Goal: Task Accomplishment & Management: Complete application form

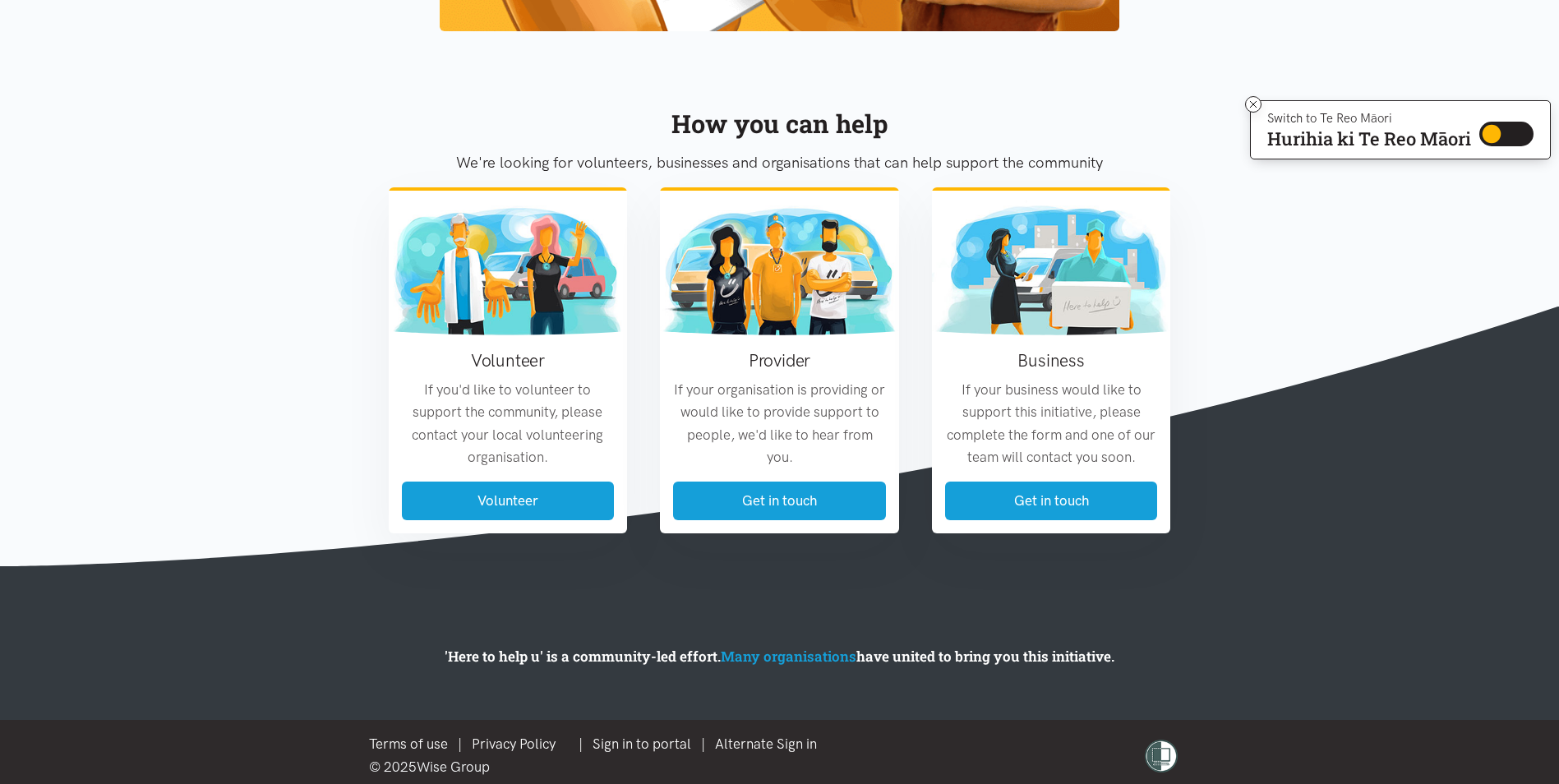
scroll to position [1859, 0]
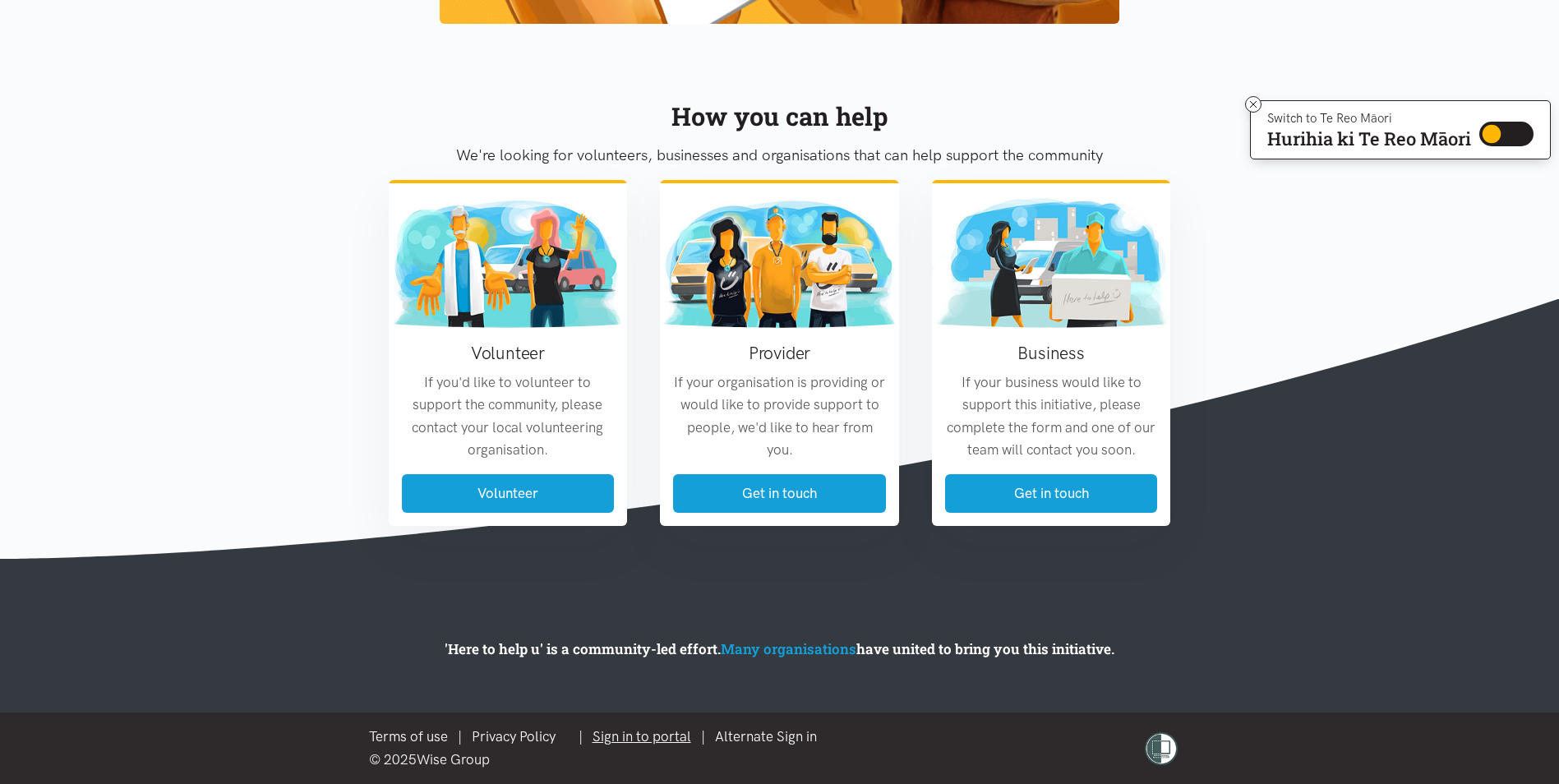
click at [670, 743] on link "Sign in to portal" at bounding box center [642, 735] width 99 height 16
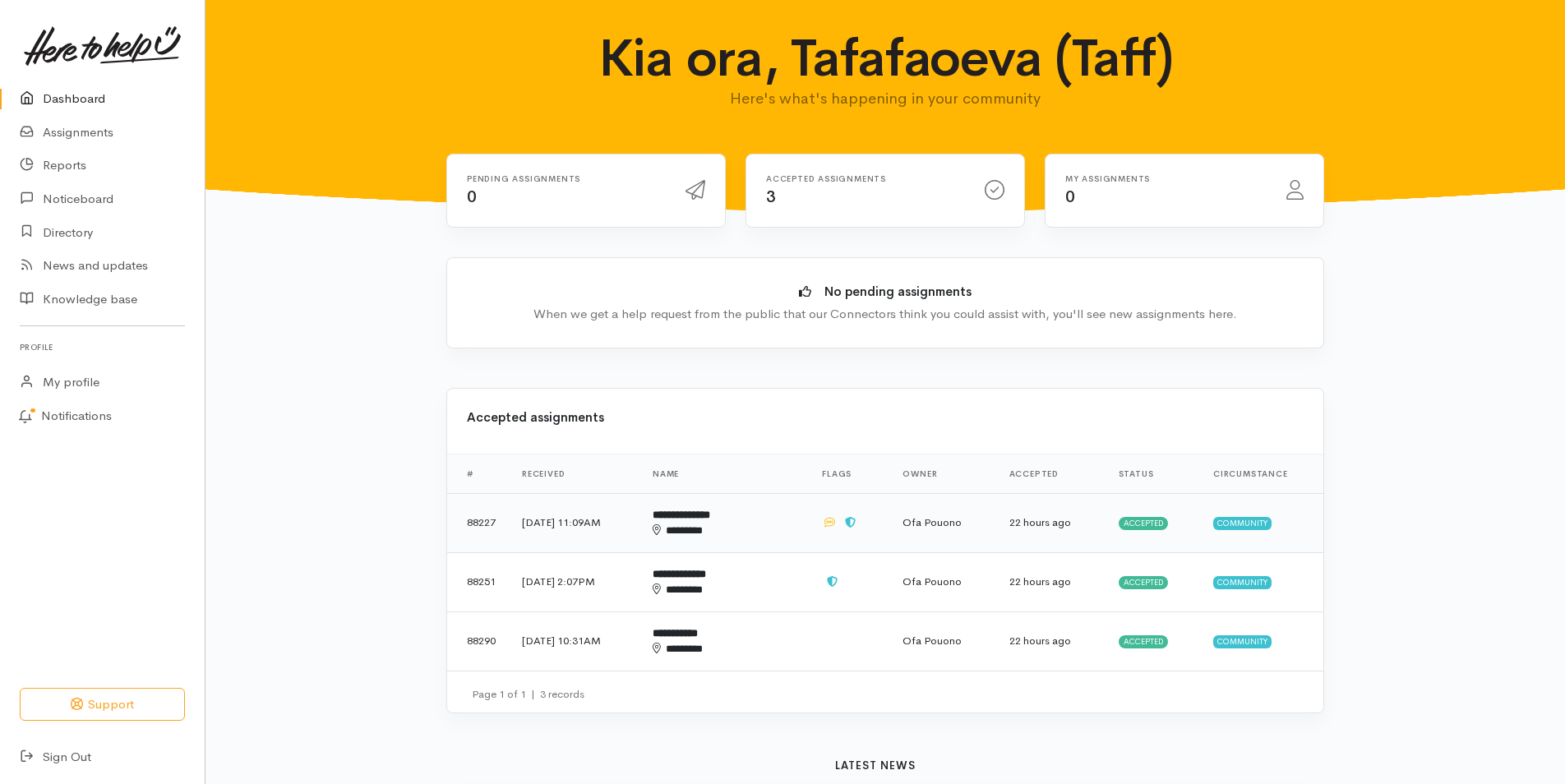
click at [823, 526] on td at bounding box center [849, 523] width 80 height 59
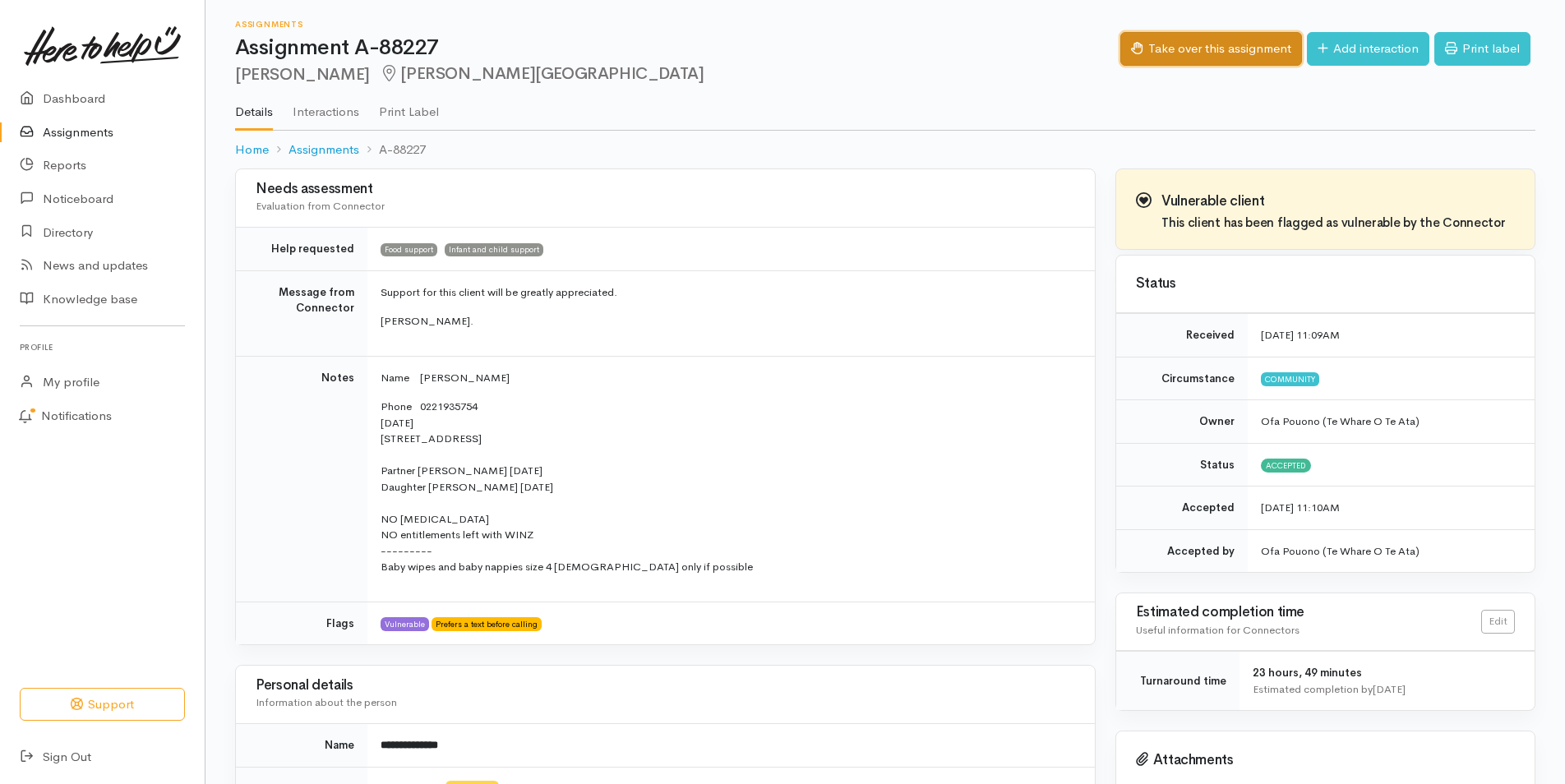
click at [1236, 43] on button "Take over this assignment" at bounding box center [1212, 48] width 182 height 34
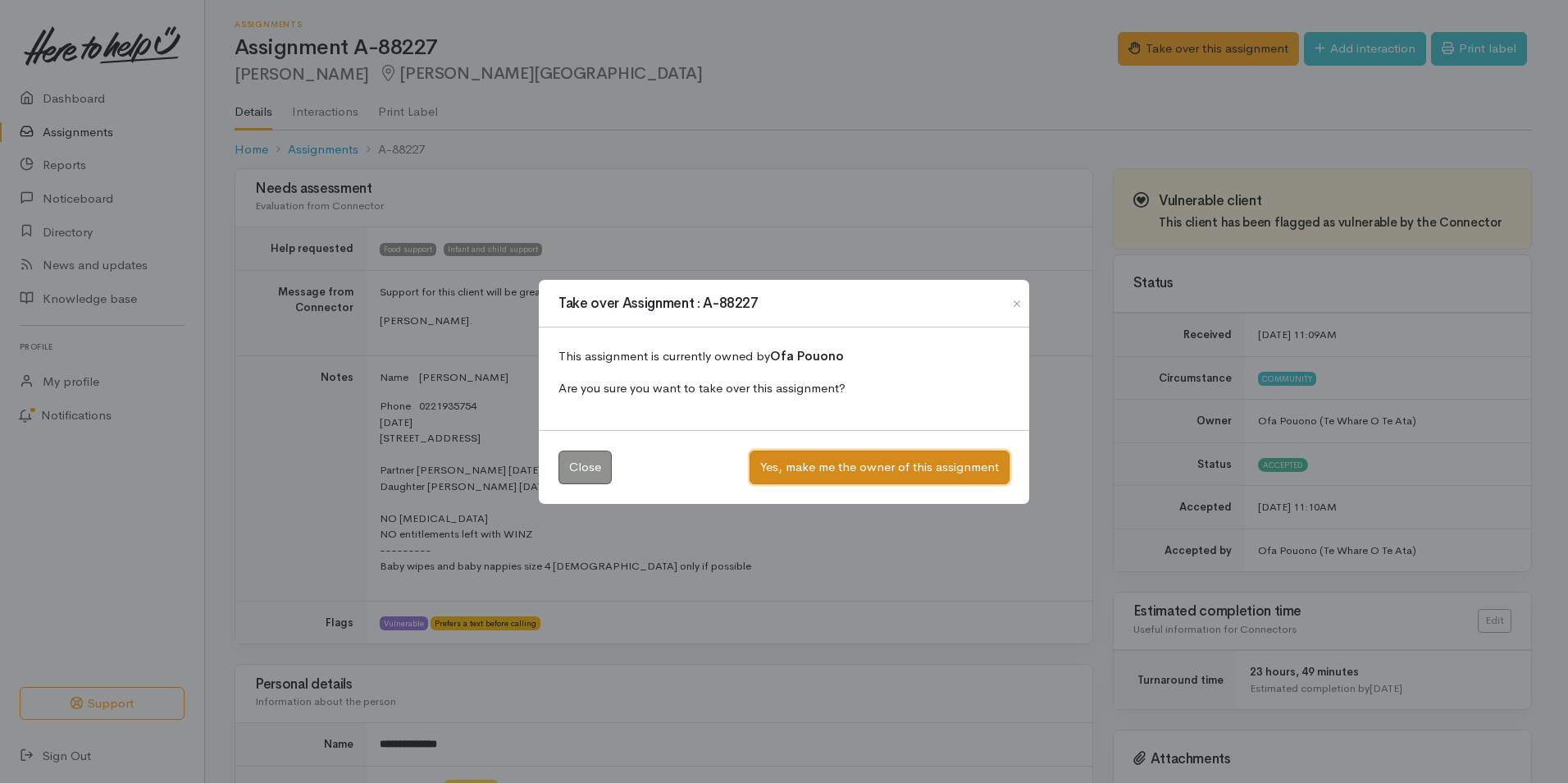
click at [872, 466] on button "Yes, make me the owner of this assignment" at bounding box center [879, 467] width 260 height 33
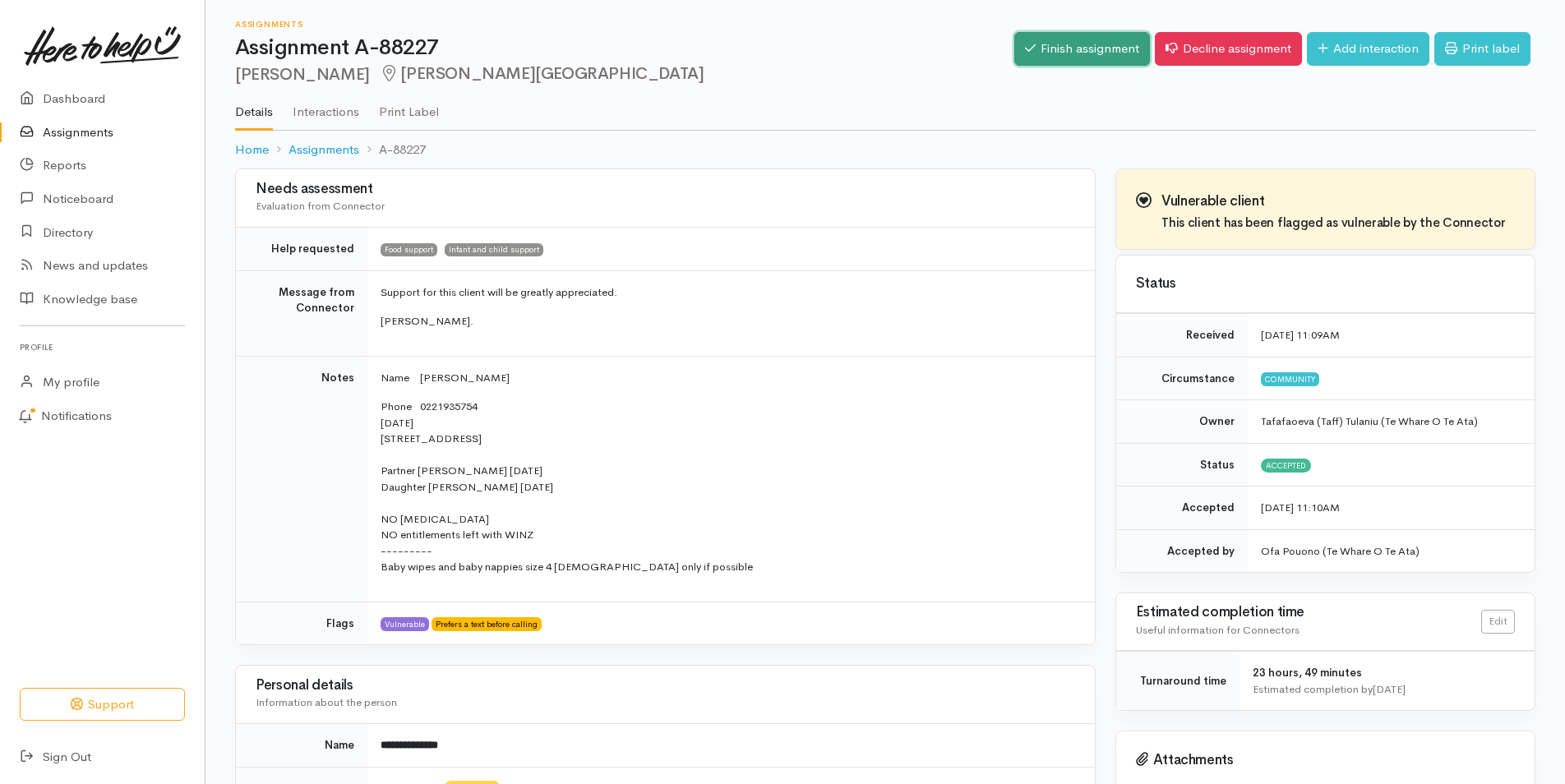
click at [1069, 38] on link "Finish assignment" at bounding box center [1082, 48] width 136 height 34
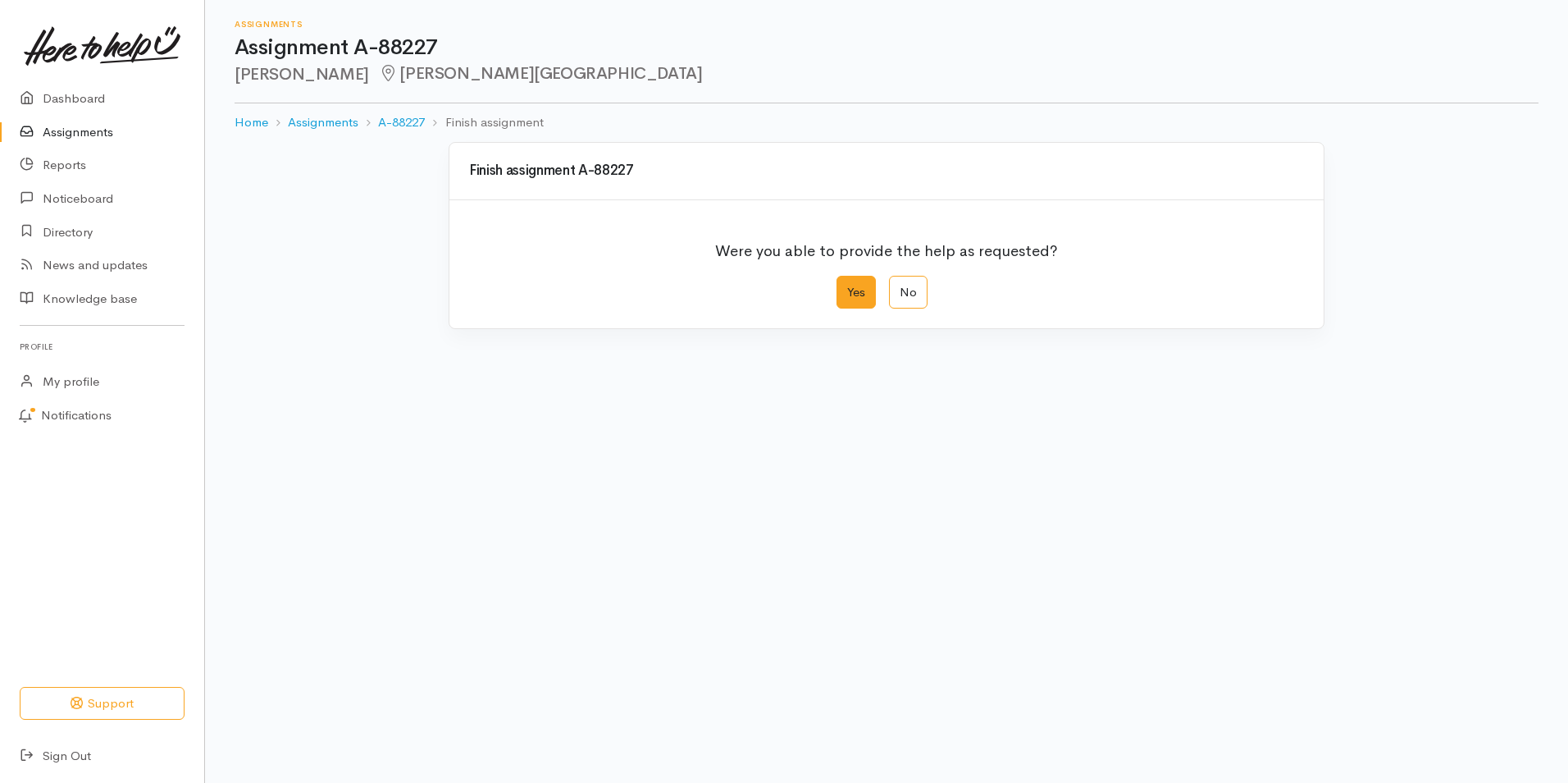
click at [837, 292] on label "Yes" at bounding box center [855, 292] width 39 height 33
click at [837, 286] on input "Yes" at bounding box center [841, 280] width 11 height 11
radio input "true"
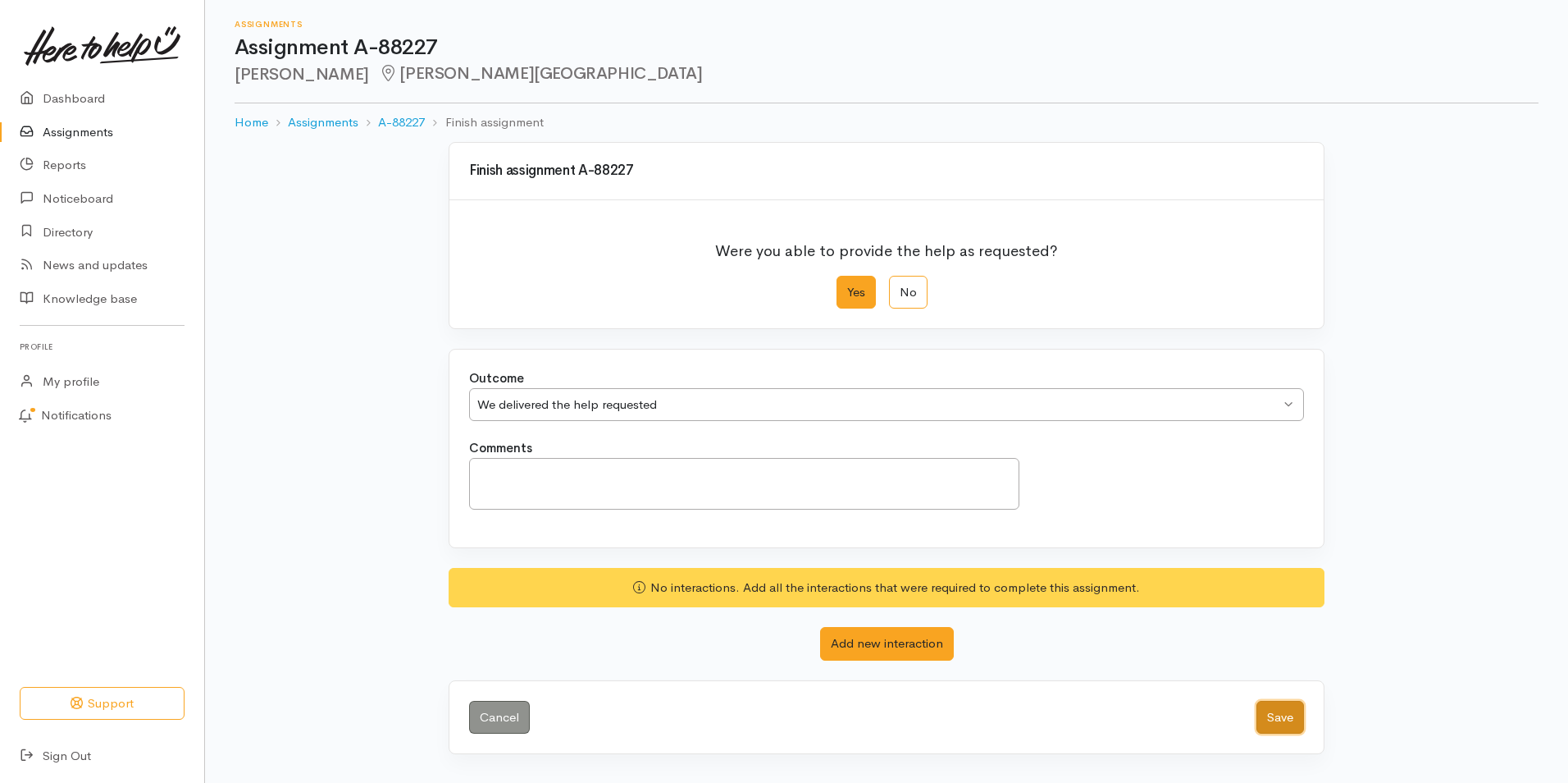
click at [1269, 708] on button "Save" at bounding box center [1280, 717] width 48 height 33
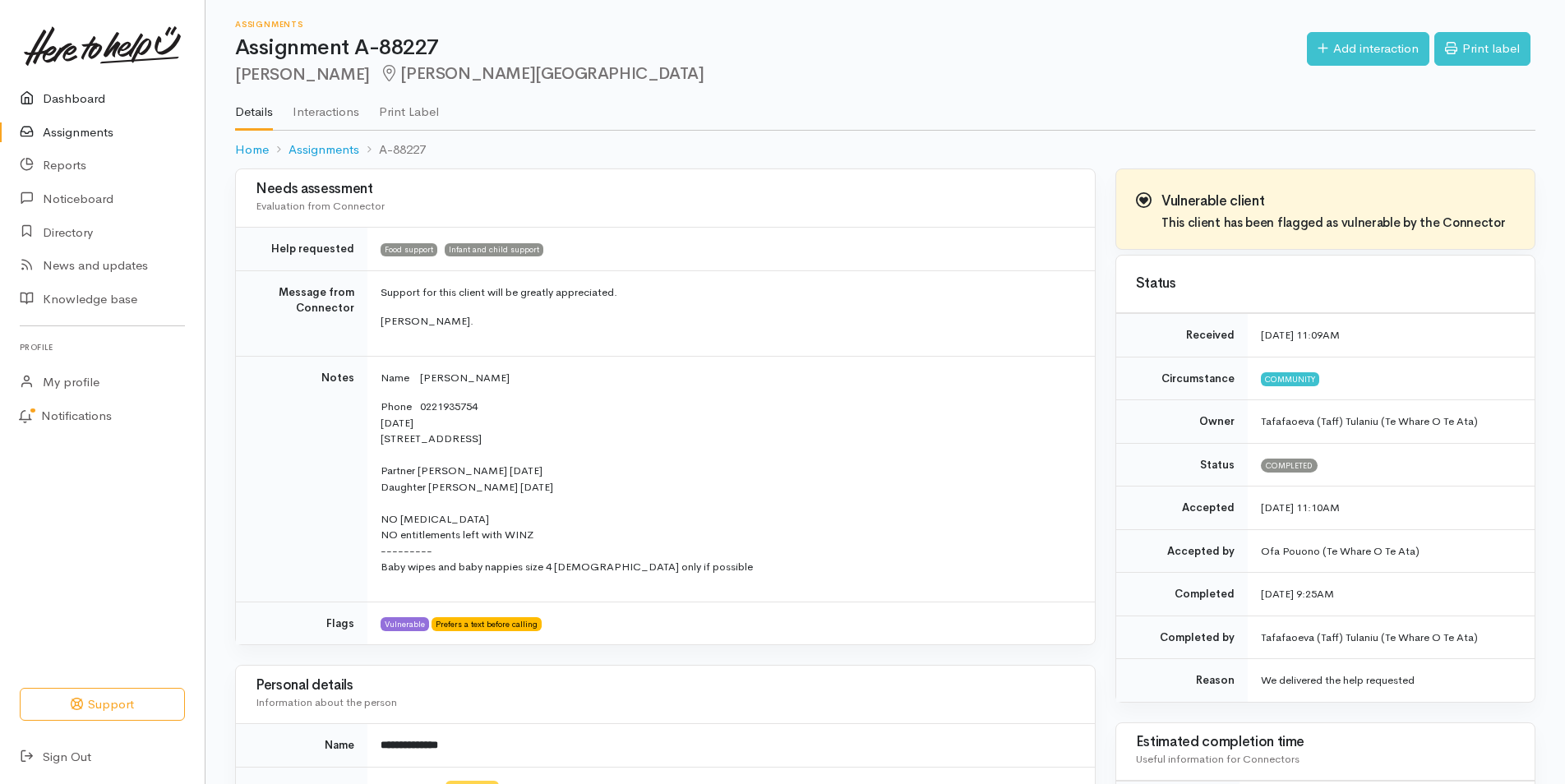
click at [81, 99] on link "Dashboard" at bounding box center [102, 99] width 205 height 34
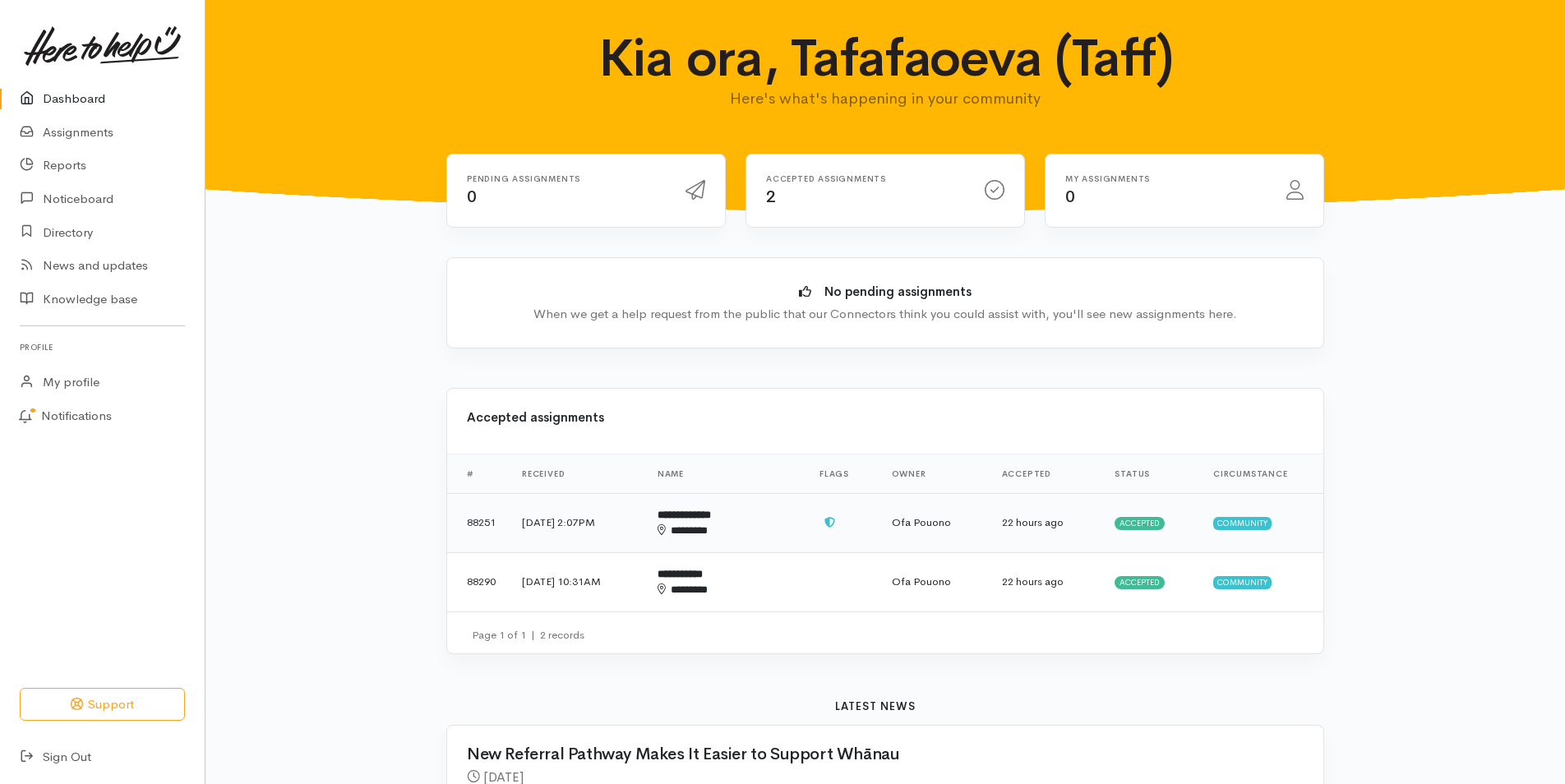
click at [757, 524] on div "********" at bounding box center [707, 530] width 100 height 16
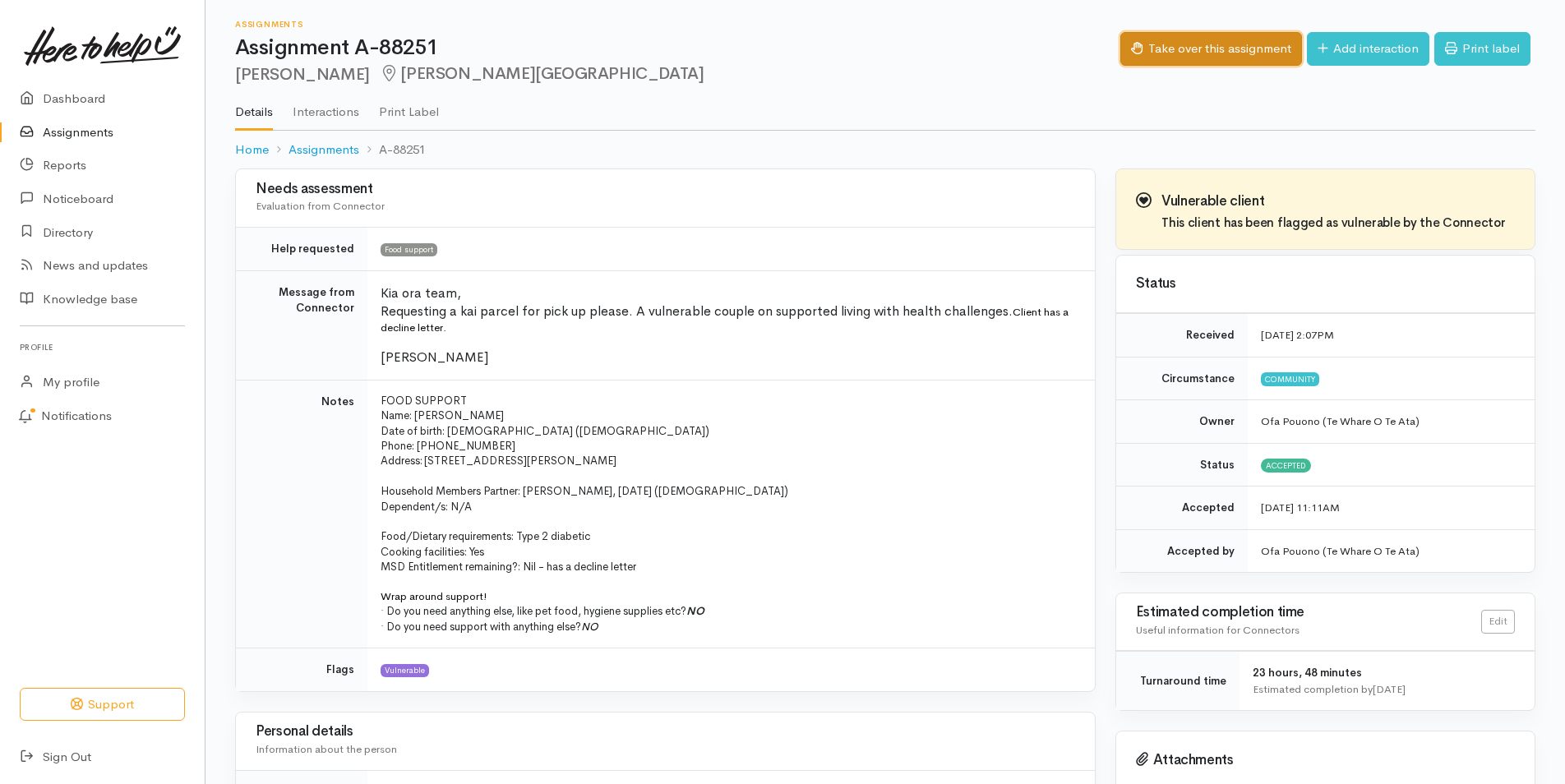
click at [1187, 51] on button "Take over this assignment" at bounding box center [1212, 48] width 182 height 34
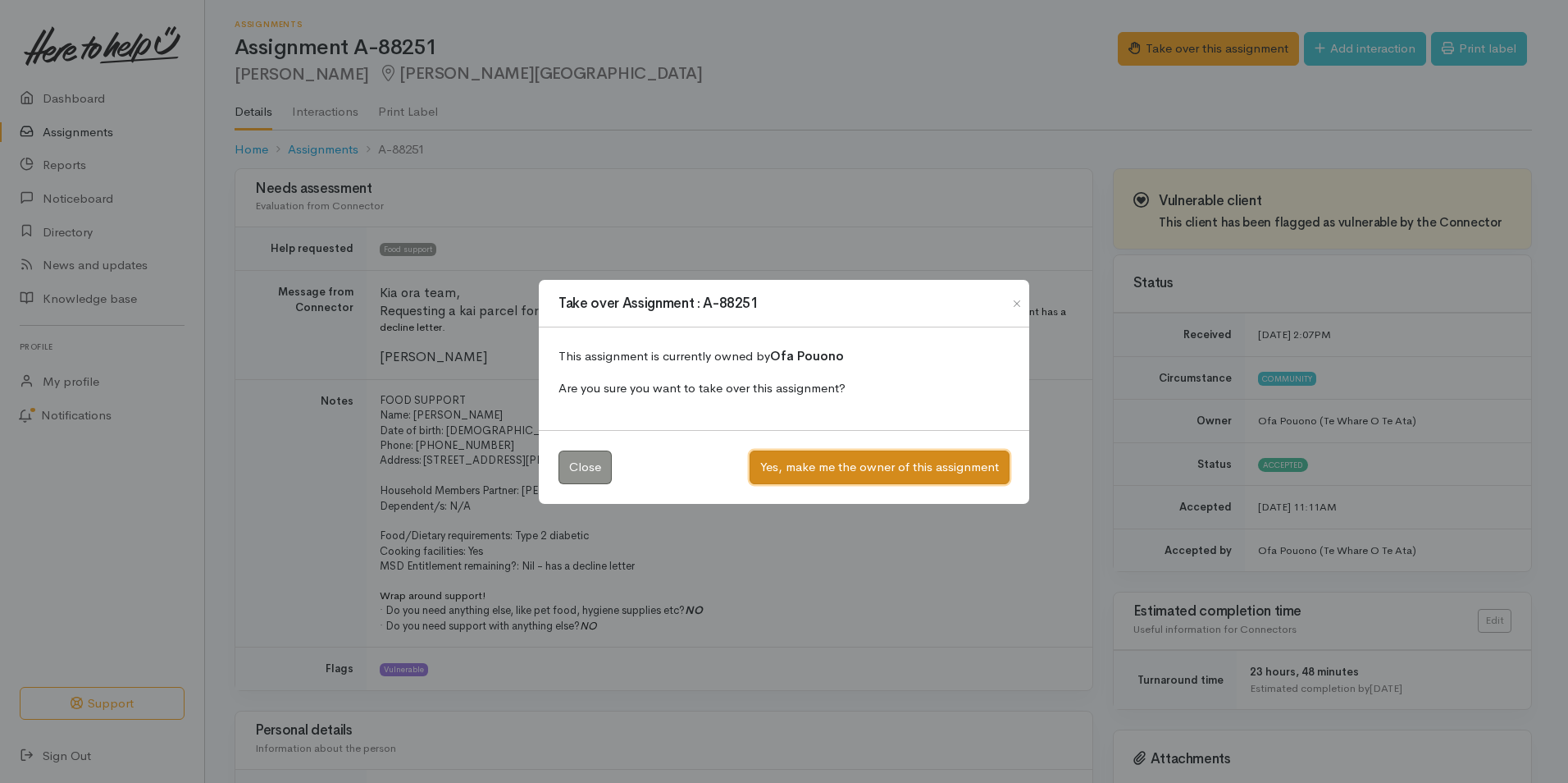
click at [911, 464] on button "Yes, make me the owner of this assignment" at bounding box center [879, 467] width 260 height 33
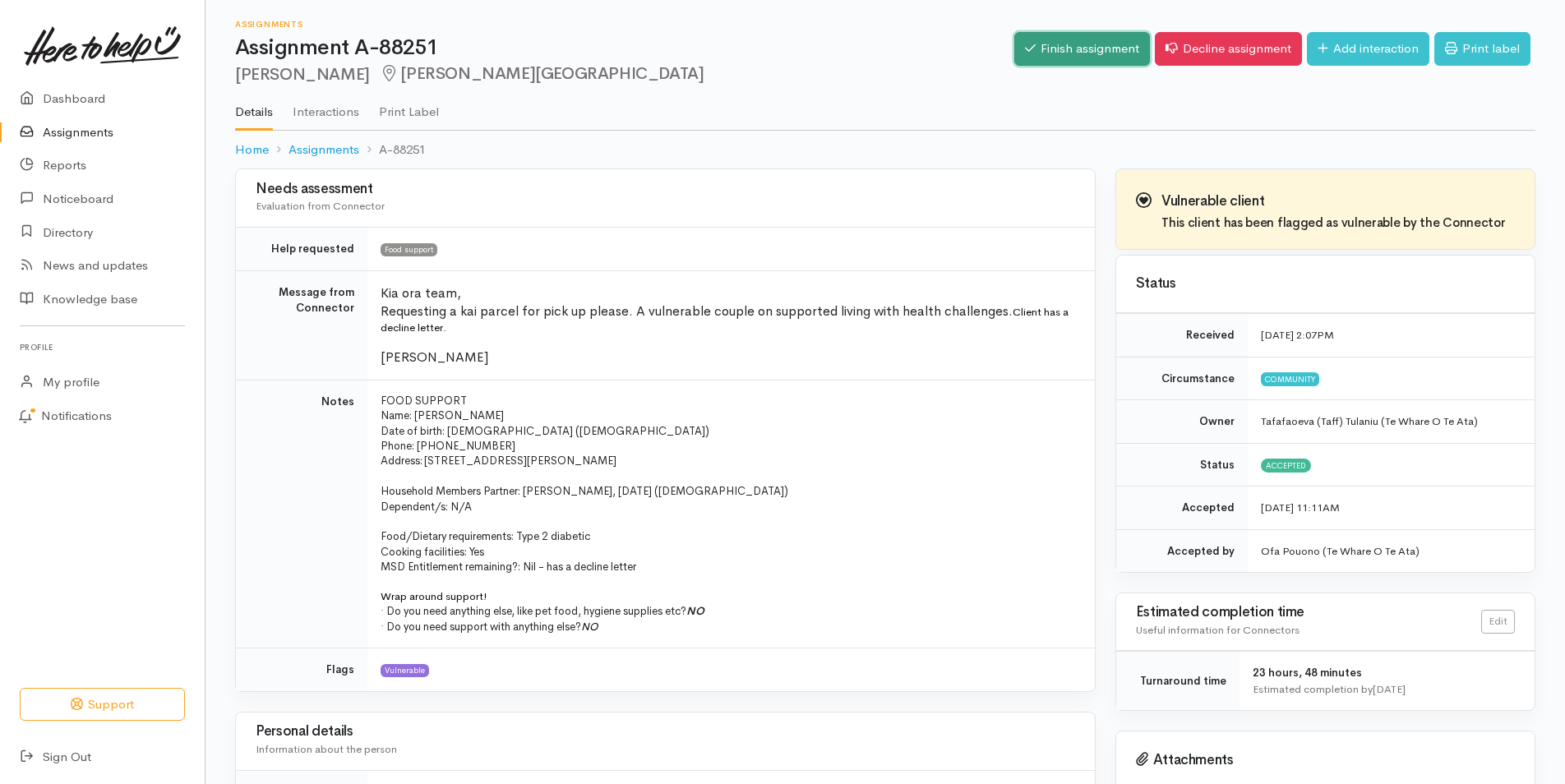
click at [1056, 52] on link "Finish assignment" at bounding box center [1082, 48] width 136 height 34
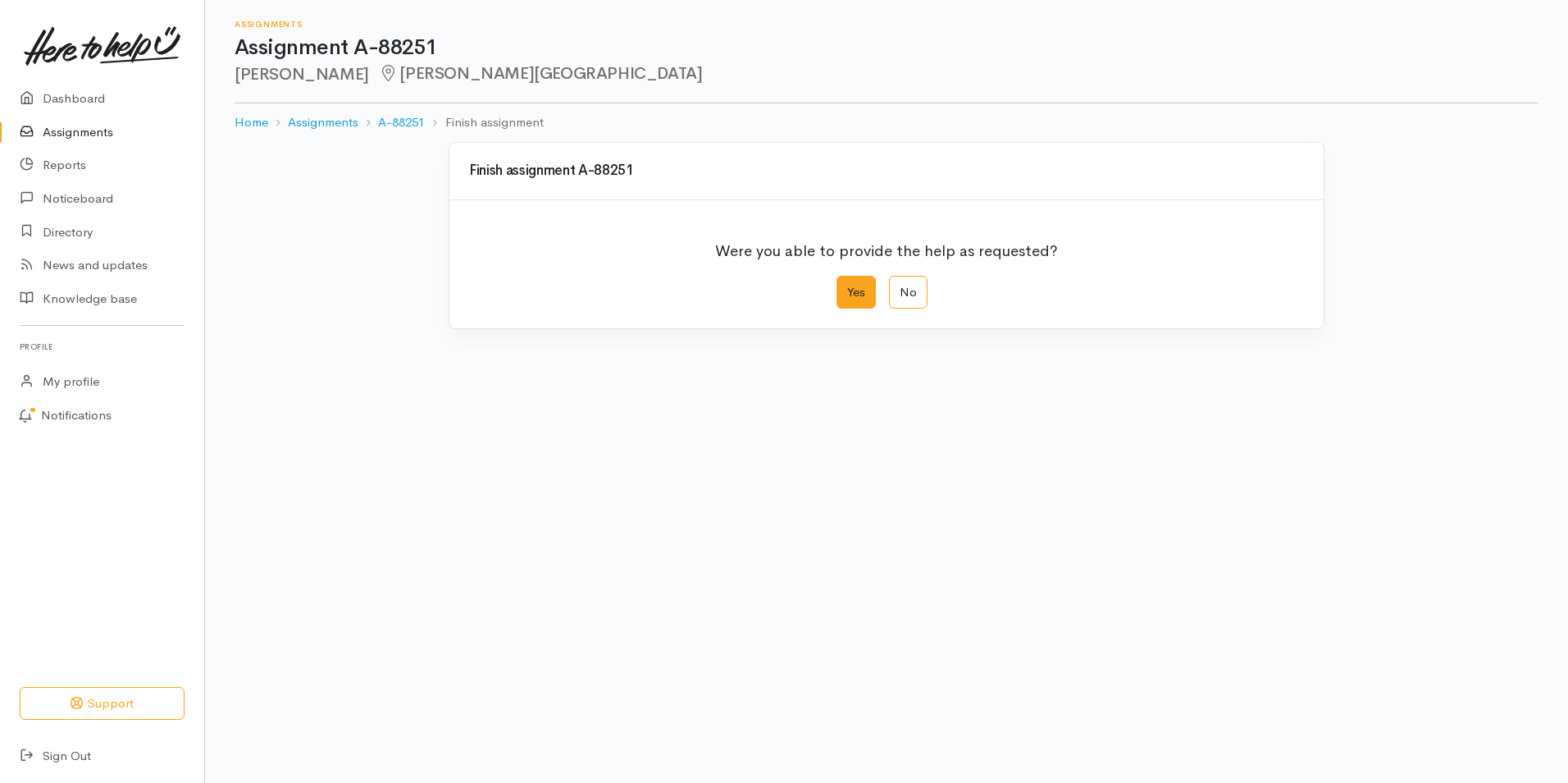
click at [860, 297] on label "Yes" at bounding box center [855, 292] width 39 height 33
click at [847, 286] on input "Yes" at bounding box center [841, 280] width 11 height 11
radio input "true"
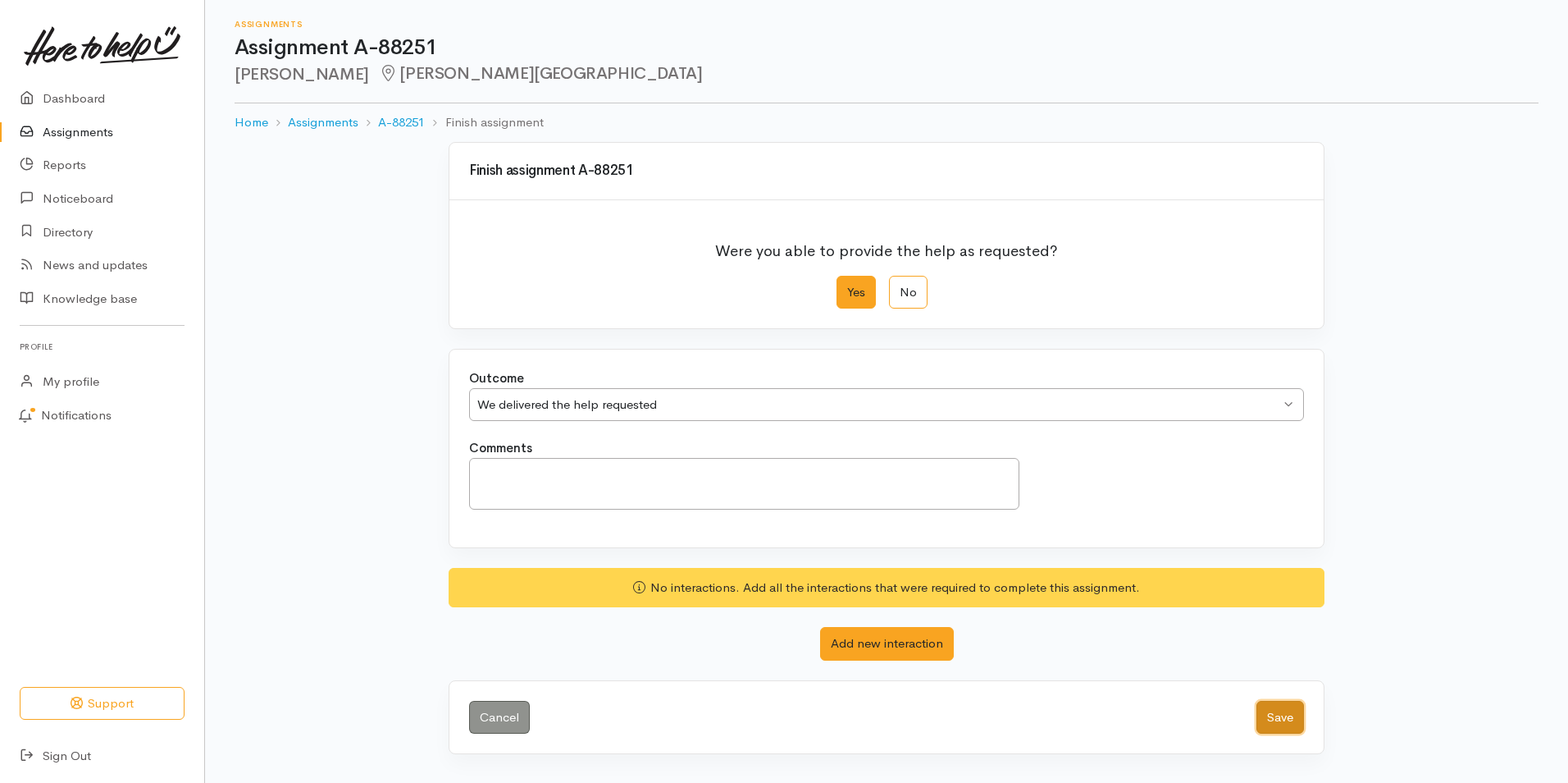
click at [1275, 711] on button "Save" at bounding box center [1280, 717] width 48 height 33
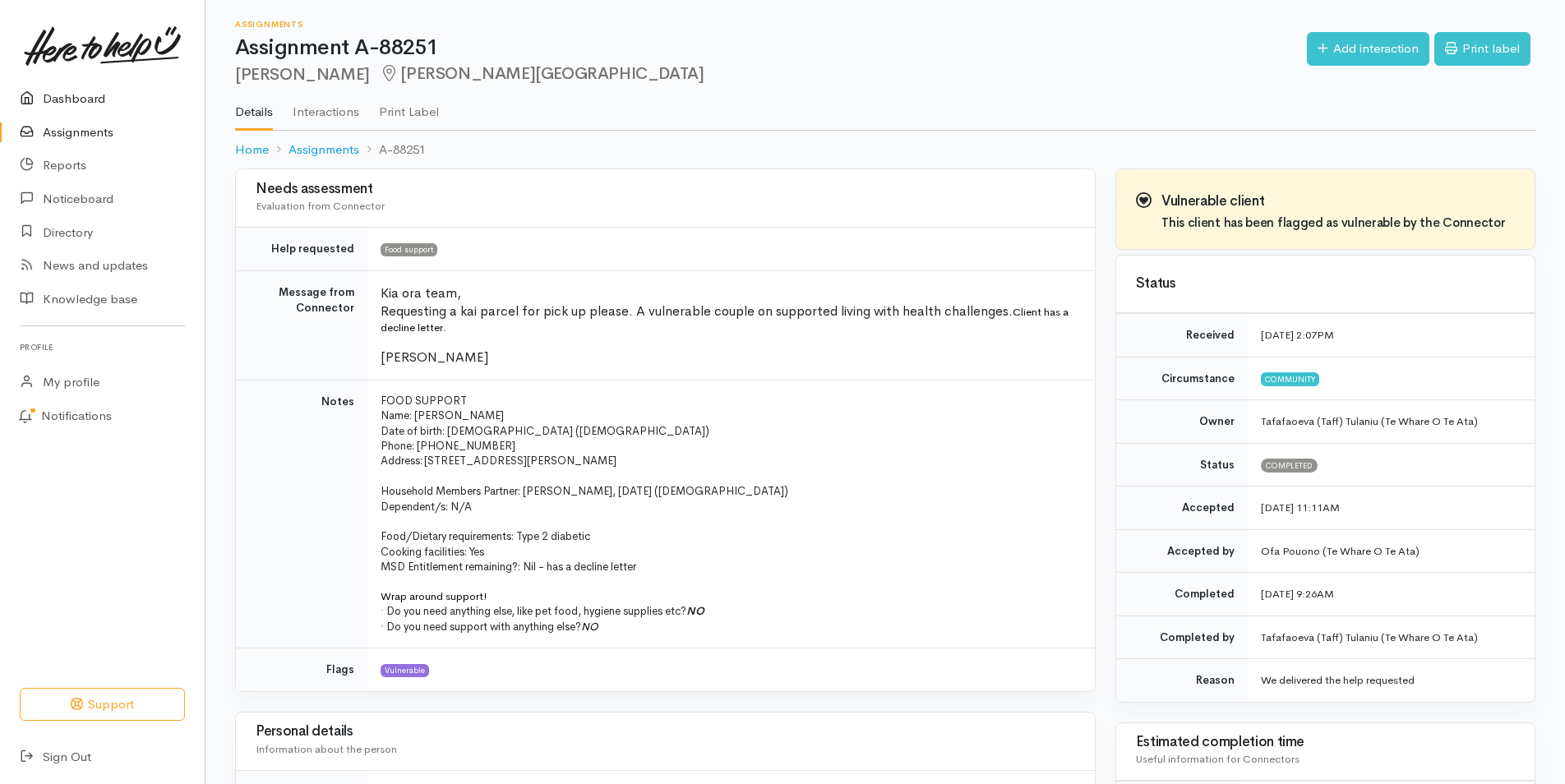
click at [91, 101] on link "Dashboard" at bounding box center [102, 99] width 205 height 34
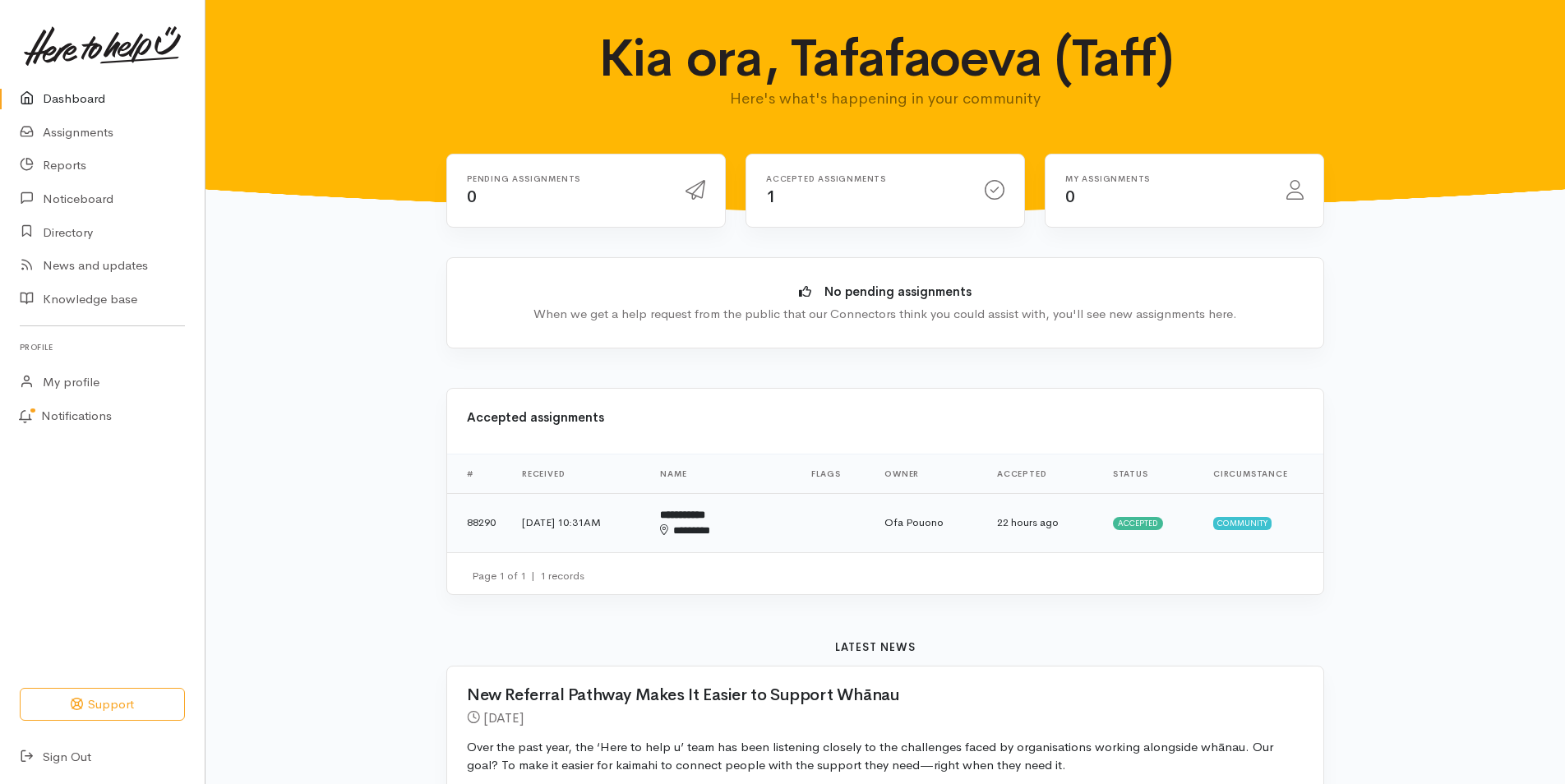
click at [748, 526] on div "********" at bounding box center [704, 530] width 88 height 16
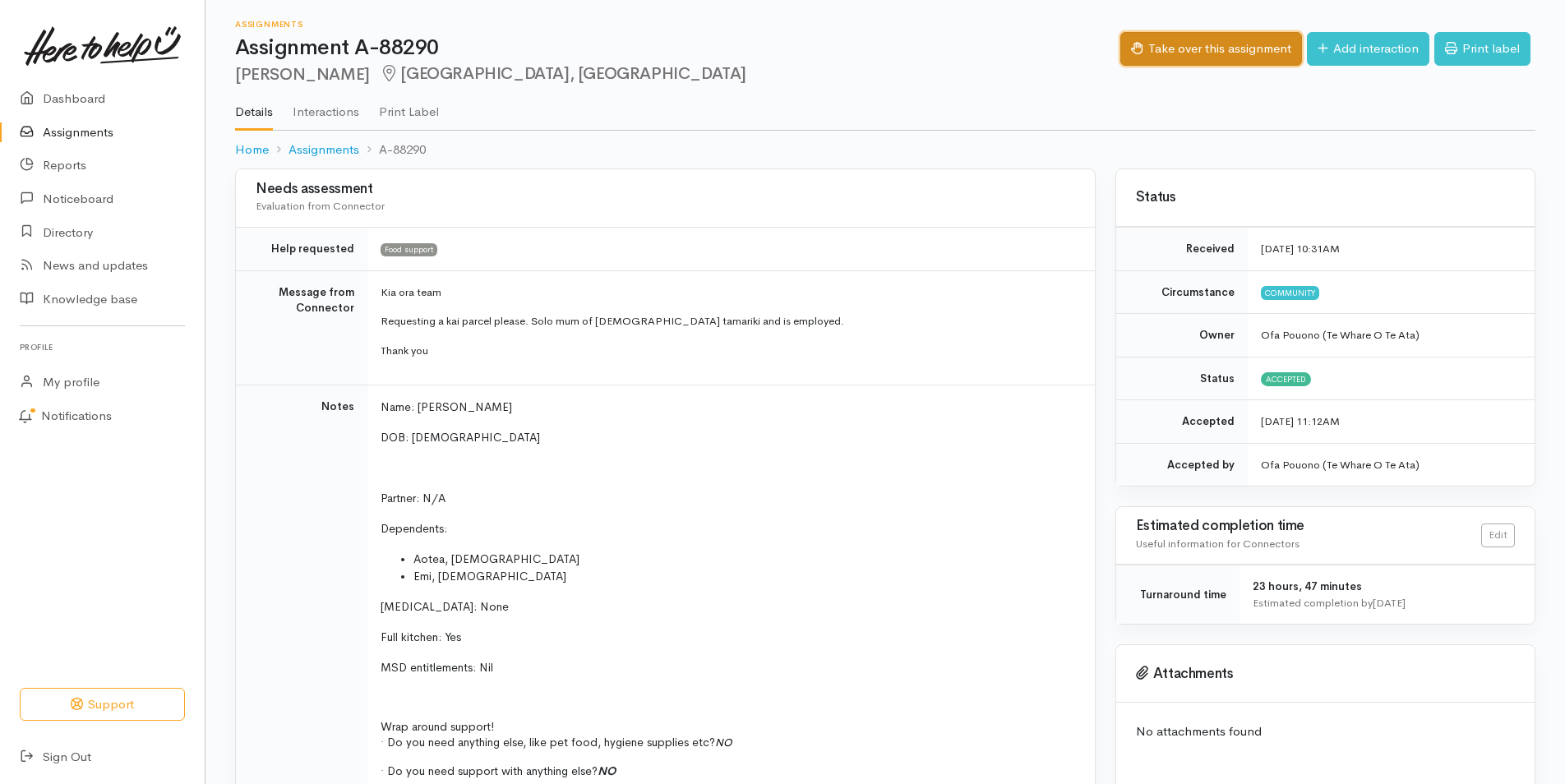
click at [1197, 52] on button "Take over this assignment" at bounding box center [1212, 48] width 182 height 34
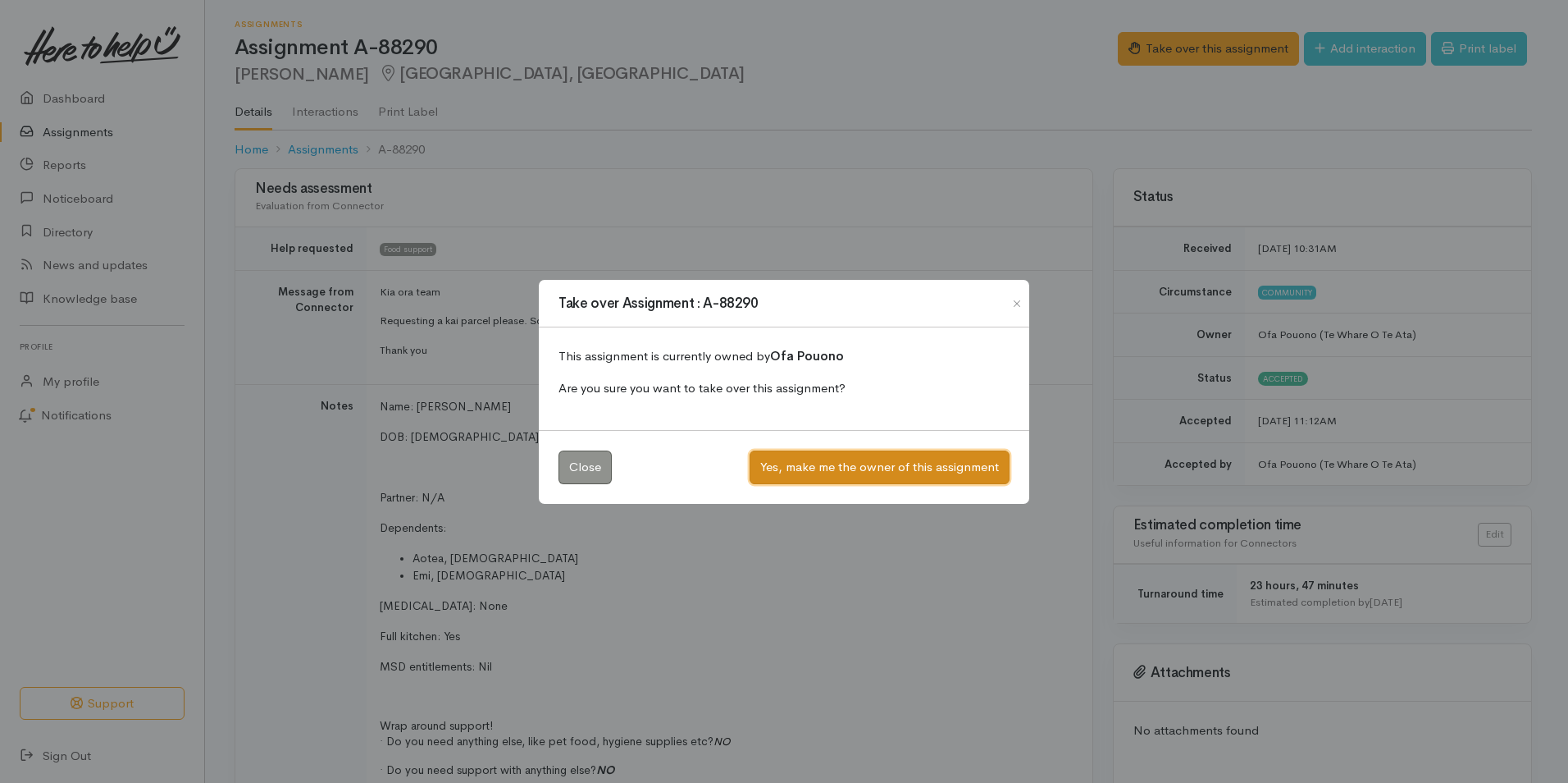
click at [915, 476] on button "Yes, make me the owner of this assignment" at bounding box center [879, 467] width 260 height 33
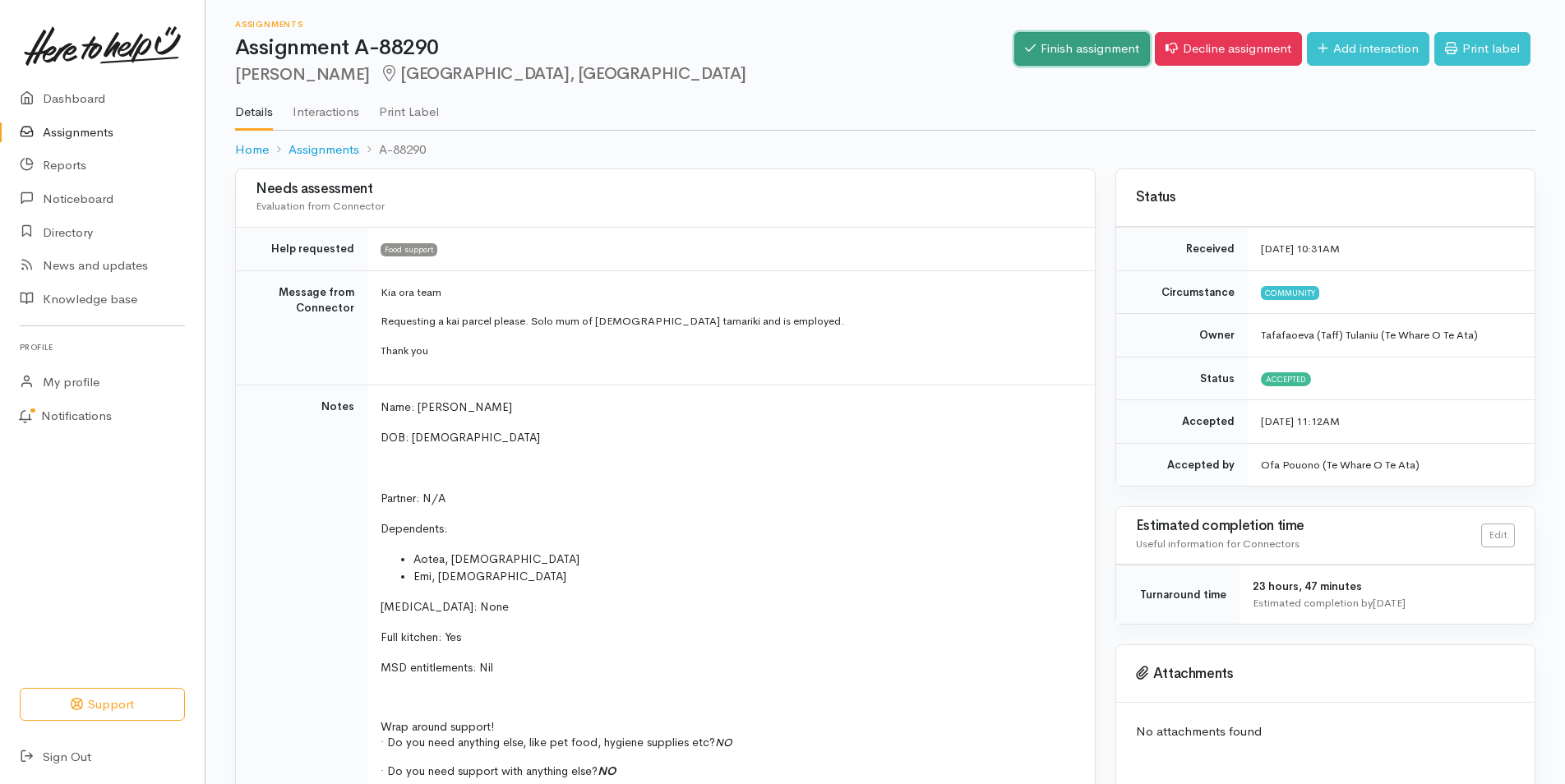
click at [1113, 55] on link "Finish assignment" at bounding box center [1082, 48] width 136 height 34
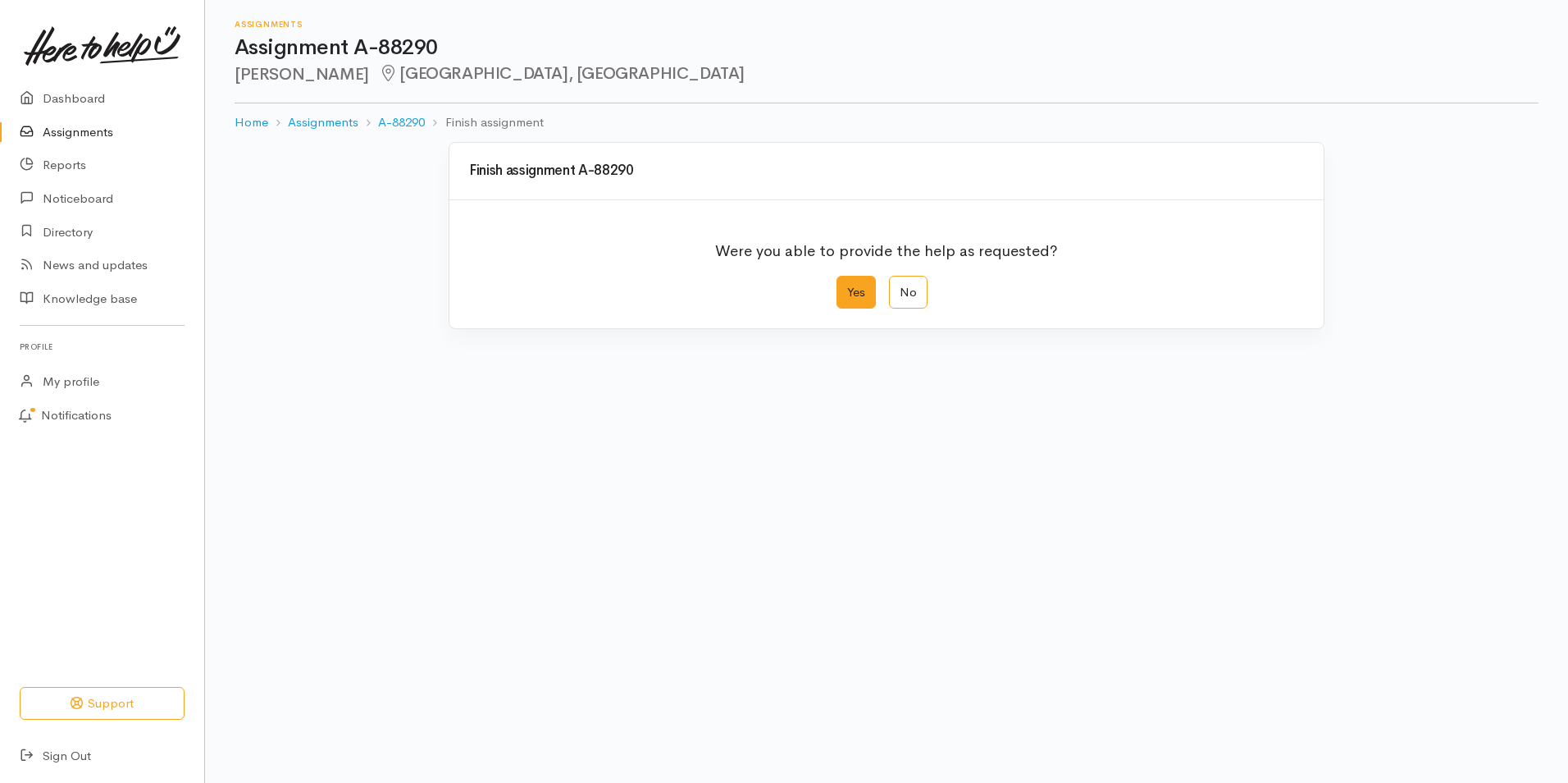
click at [854, 299] on label "Yes" at bounding box center [855, 292] width 39 height 33
click at [847, 286] on input "Yes" at bounding box center [841, 280] width 11 height 11
radio input "true"
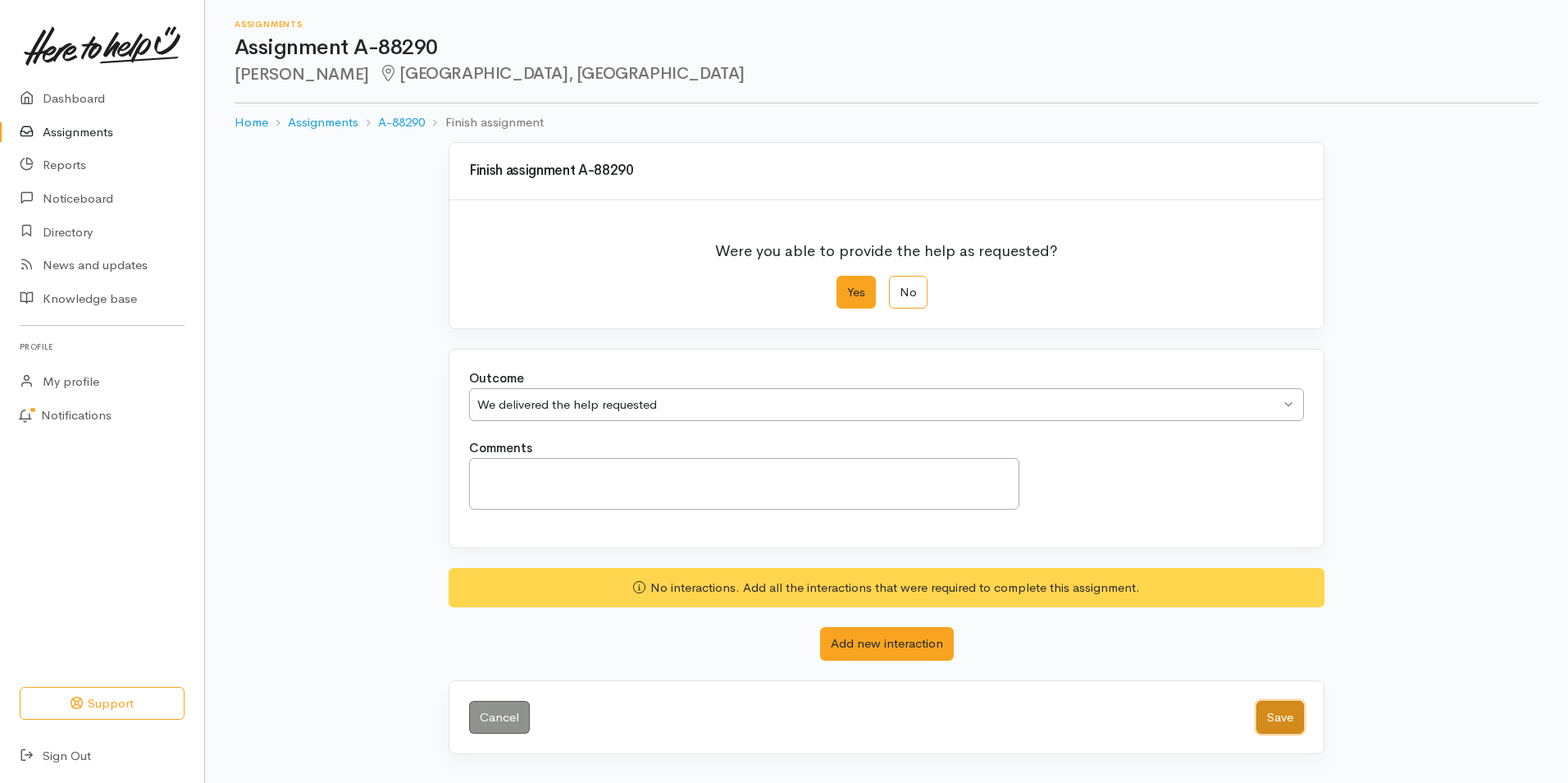
click at [1295, 724] on button "Save" at bounding box center [1280, 717] width 48 height 33
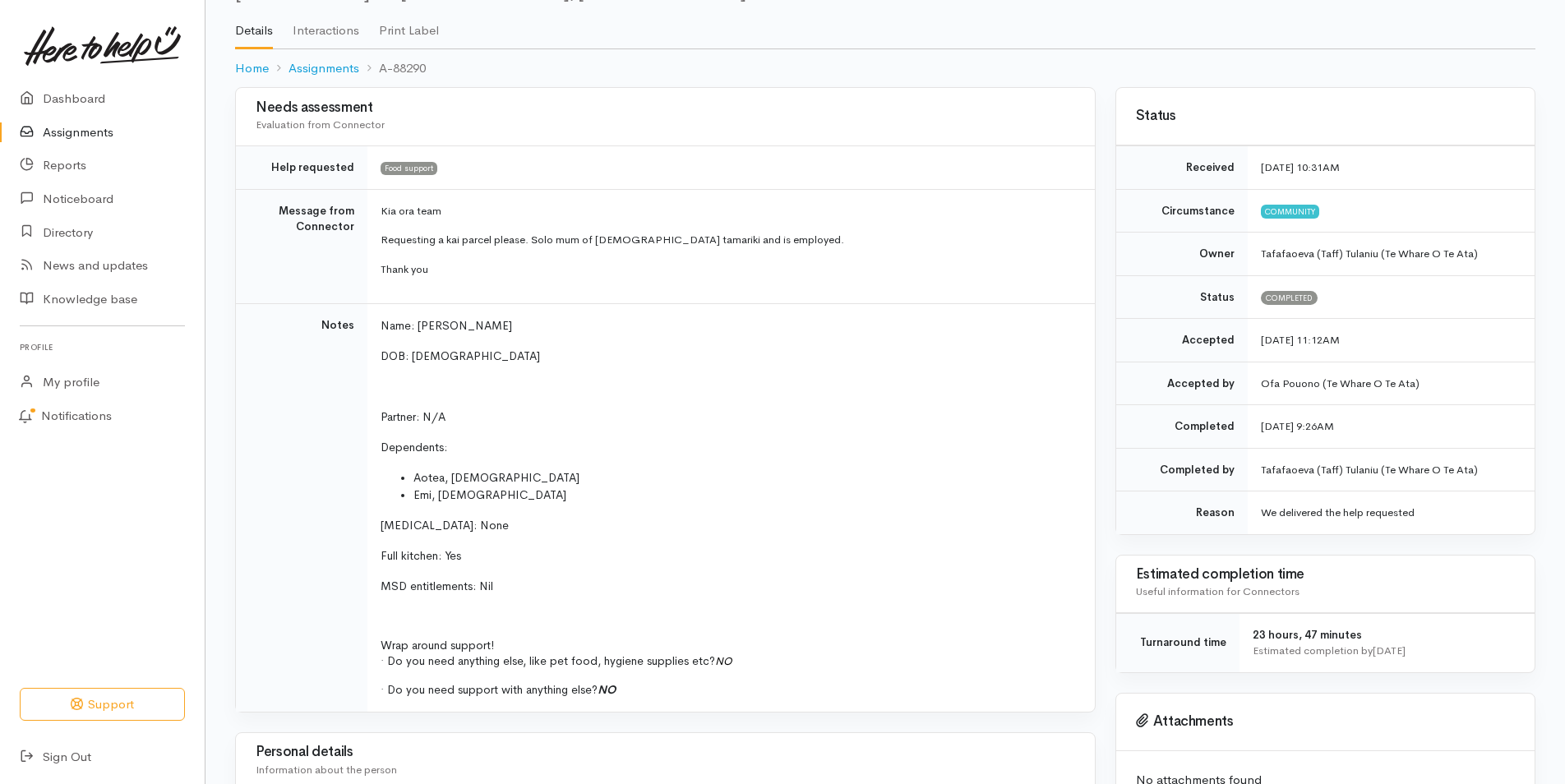
scroll to position [82, 0]
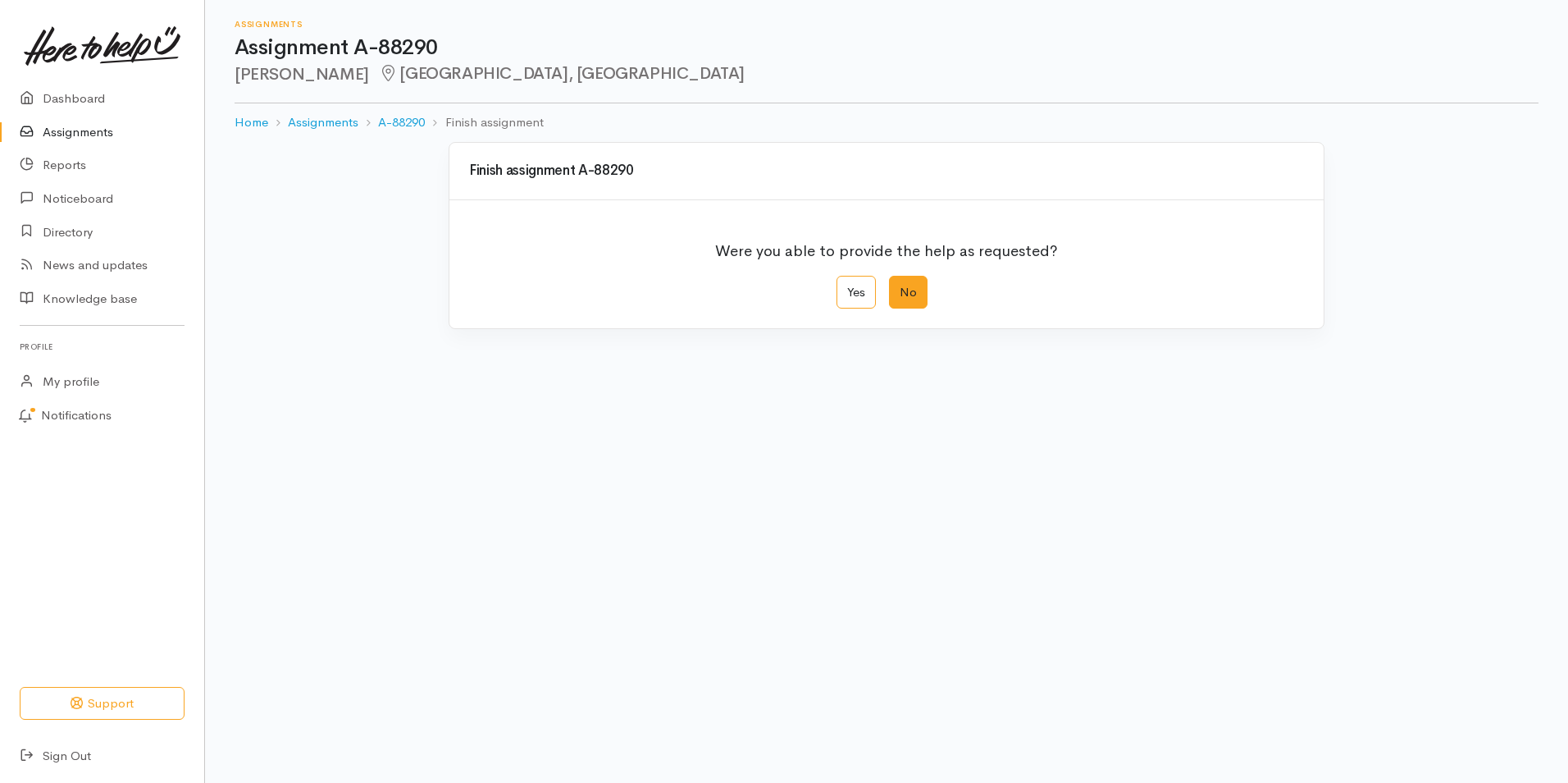
click at [906, 303] on label "No" at bounding box center [908, 292] width 38 height 33
click at [899, 286] on input "No" at bounding box center [893, 280] width 11 height 11
radio input "true"
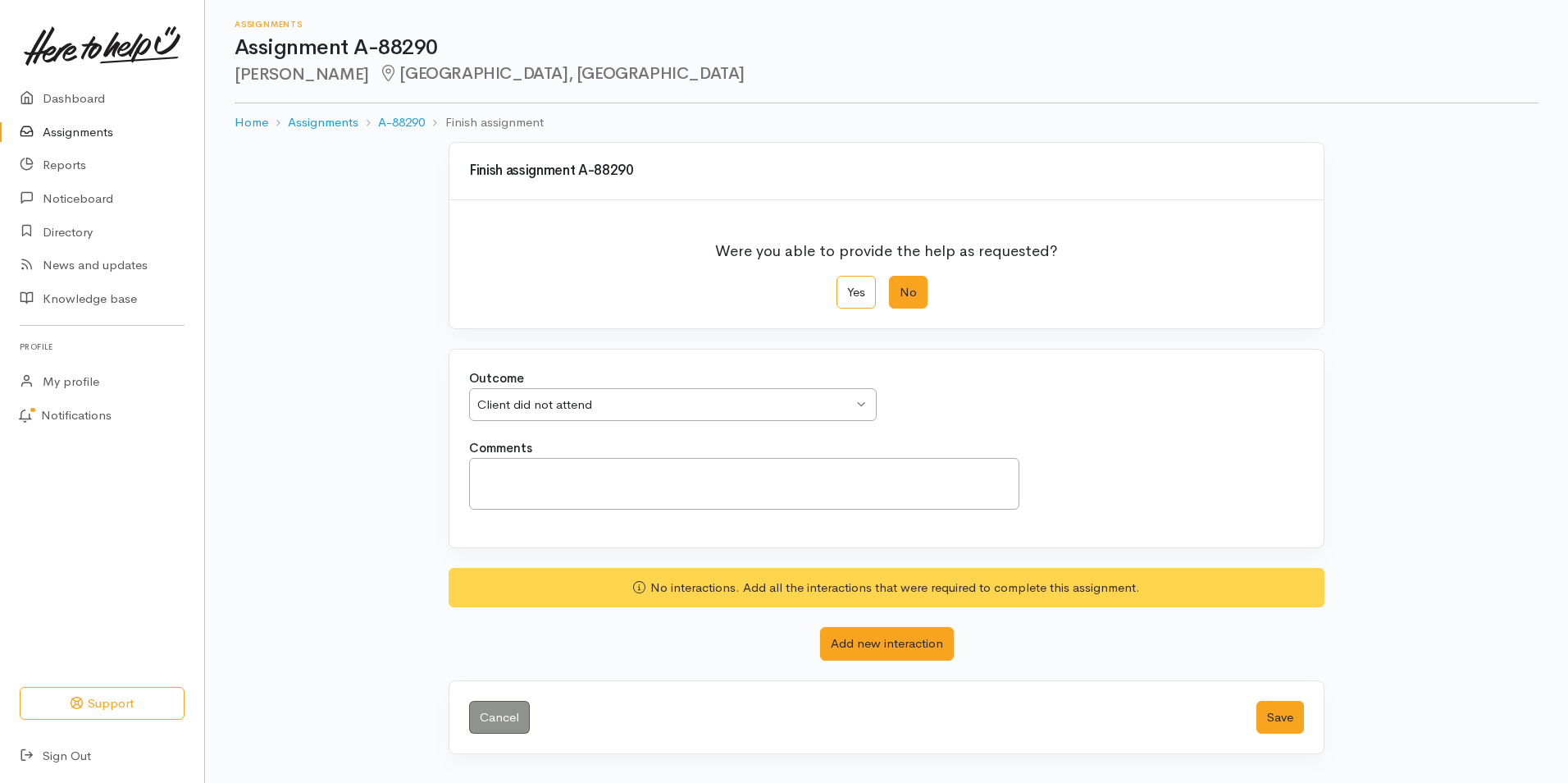
click at [361, 306] on div "Finish assignment A-88290 Were you able to provide the help as requested? Yes N…" at bounding box center [887, 458] width 1363 height 633
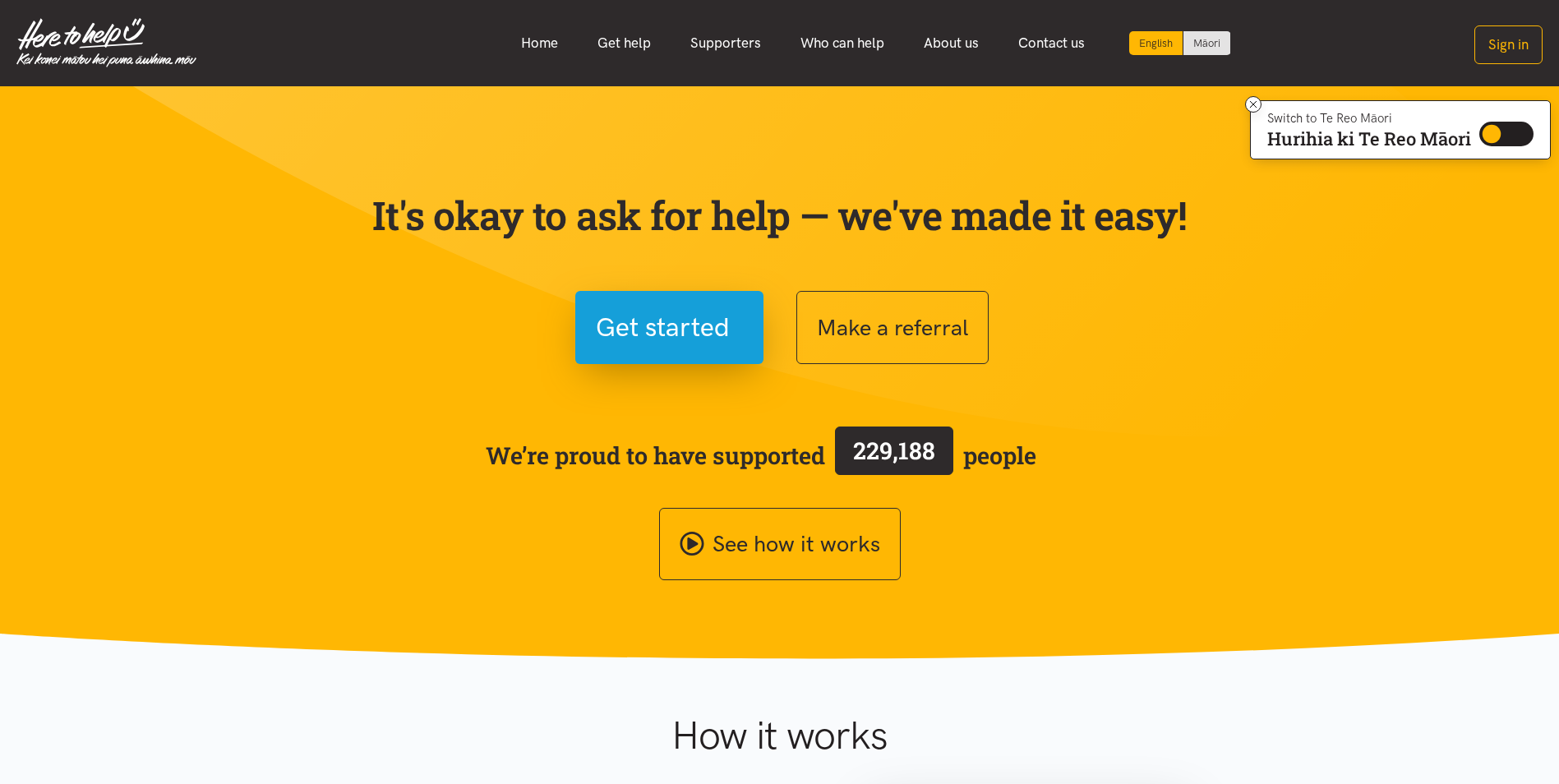
click at [266, 163] on section "It's okay to ask for help — we've made it easy! Get started Make a referral We’…" at bounding box center [780, 372] width 1559 height 572
